Goal: Information Seeking & Learning: Check status

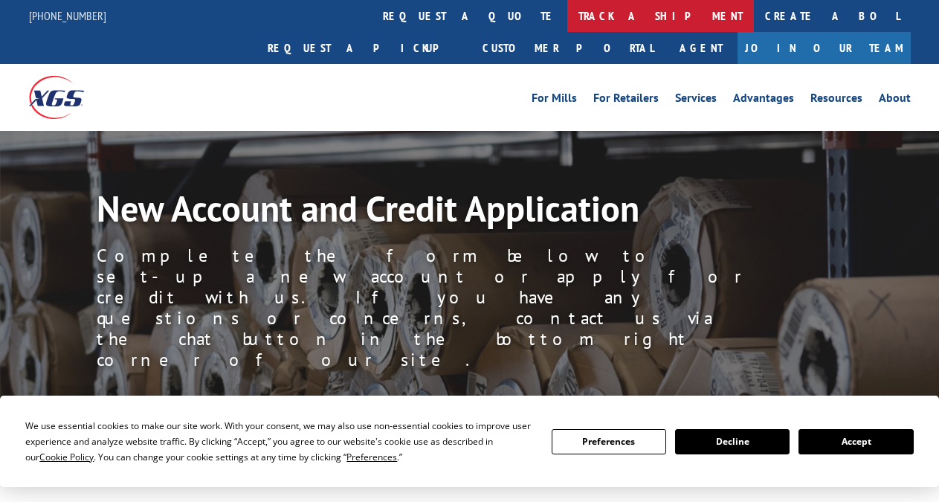
click at [567, 10] on link "track a shipment" at bounding box center [660, 16] width 187 height 32
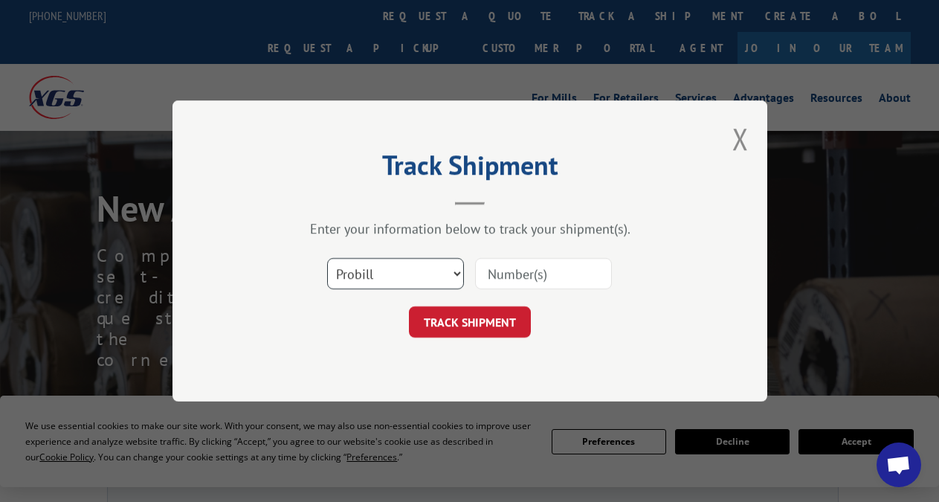
click at [334, 278] on select "Select category... Probill BOL PO" at bounding box center [395, 273] width 137 height 31
select select "bol"
click option "BOL" at bounding box center [0, 0] width 0 height 0
click at [327, 258] on select "Select category... Probill BOL PO" at bounding box center [395, 273] width 137 height 31
click at [339, 278] on select "Select category... Probill BOL PO" at bounding box center [395, 273] width 137 height 31
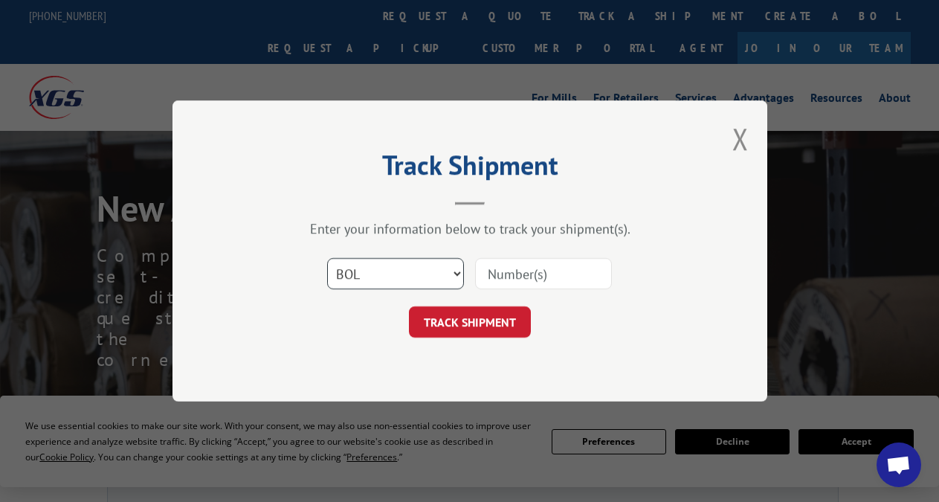
click at [327, 258] on select "Select category... Probill BOL PO" at bounding box center [395, 273] width 137 height 31
click at [398, 272] on select "Select category... Probill BOL PO" at bounding box center [395, 273] width 137 height 31
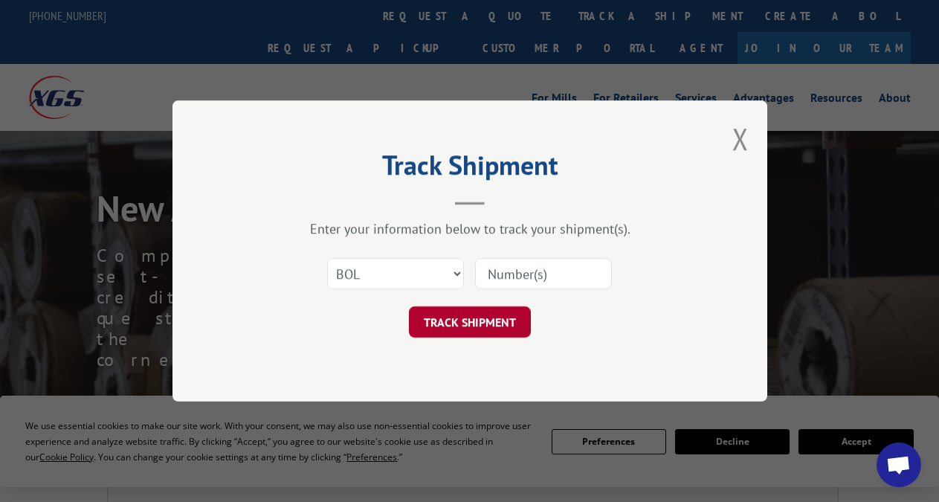
click at [436, 319] on button "TRACK SHIPMENT" at bounding box center [470, 321] width 122 height 31
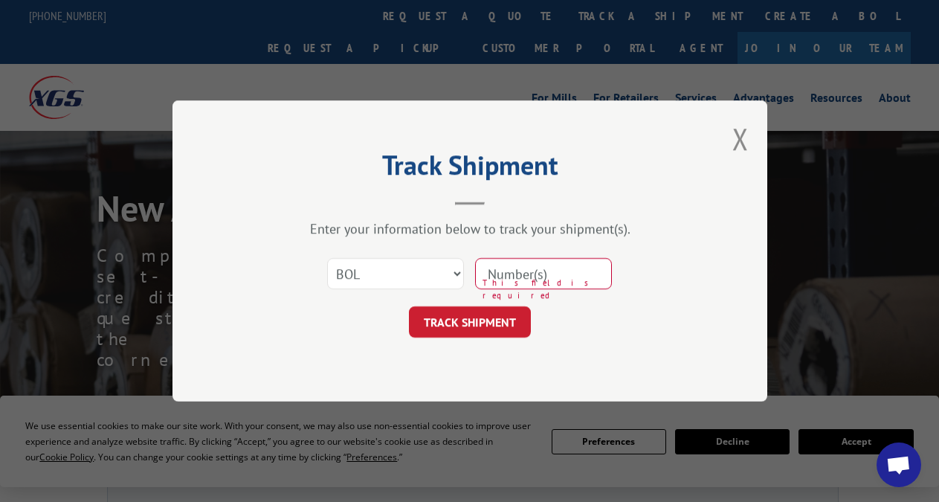
click at [487, 273] on input at bounding box center [543, 273] width 137 height 31
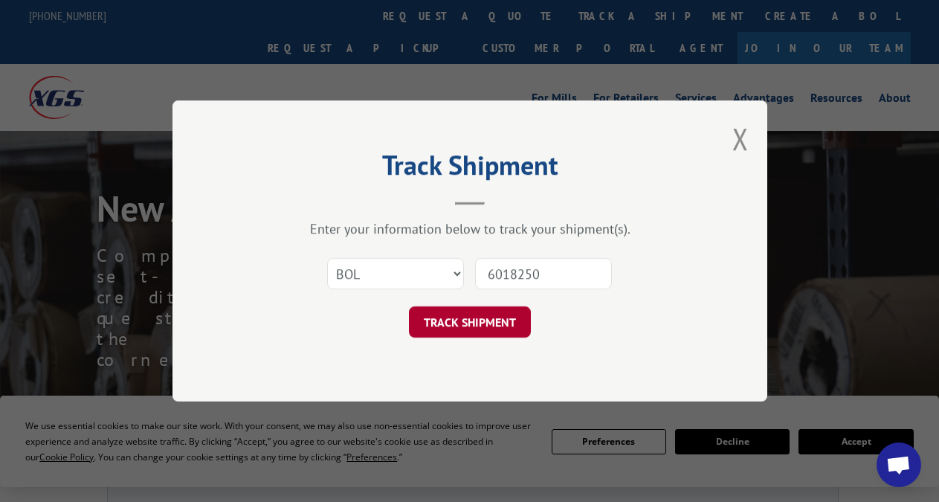
type input "6018250"
click at [480, 328] on button "TRACK SHIPMENT" at bounding box center [470, 321] width 122 height 31
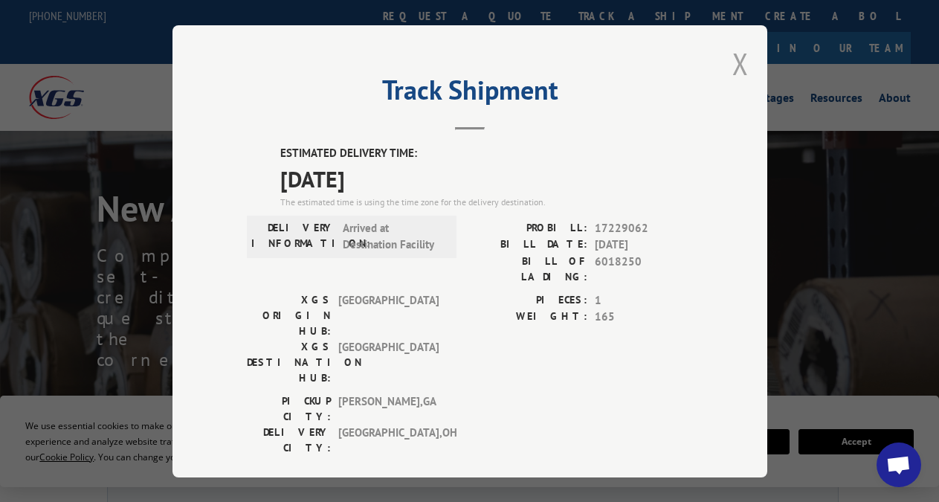
click at [732, 62] on button "Close modal" at bounding box center [740, 63] width 16 height 39
